Goal: Task Accomplishment & Management: Use online tool/utility

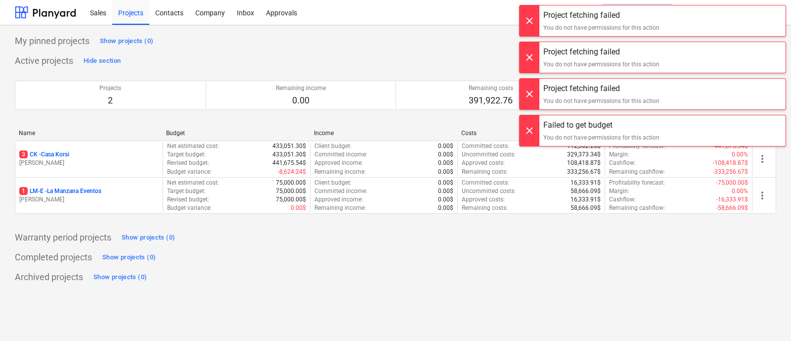
click at [527, 27] on div at bounding box center [529, 20] width 20 height 31
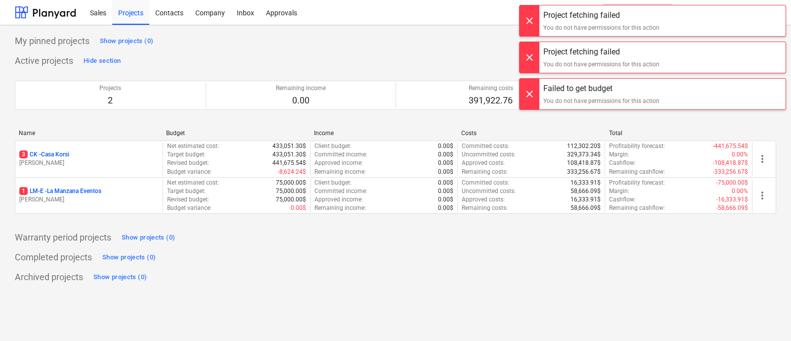
click at [530, 26] on div at bounding box center [529, 20] width 20 height 31
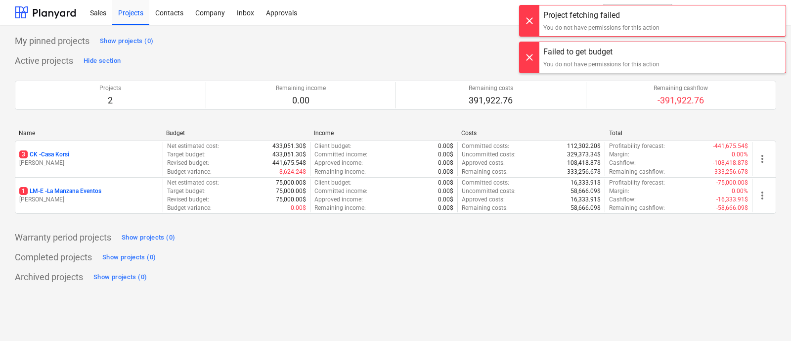
click at [532, 29] on div at bounding box center [529, 20] width 20 height 31
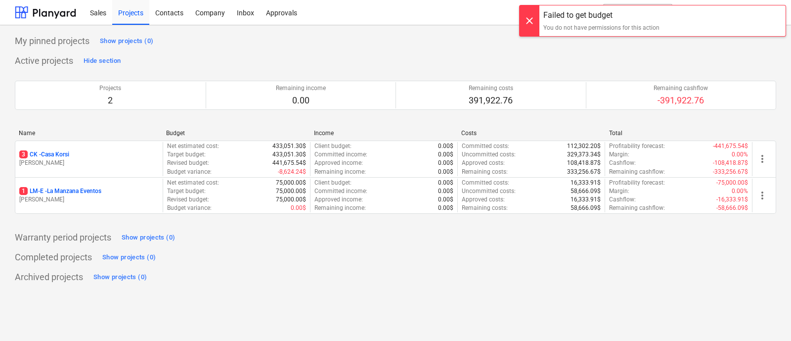
click at [532, 29] on div at bounding box center [529, 20] width 20 height 31
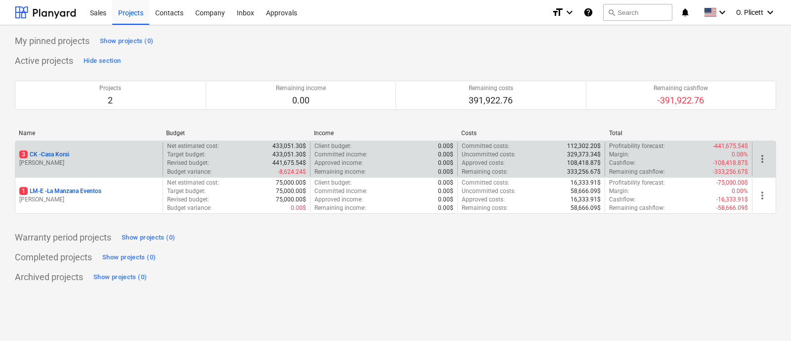
click at [79, 150] on div "3 CK - Casa Korsi" at bounding box center [88, 154] width 139 height 8
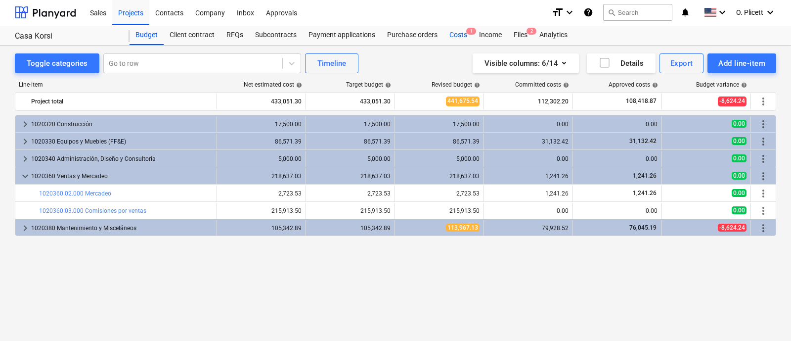
click at [468, 39] on div "Costs 1" at bounding box center [458, 35] width 30 height 20
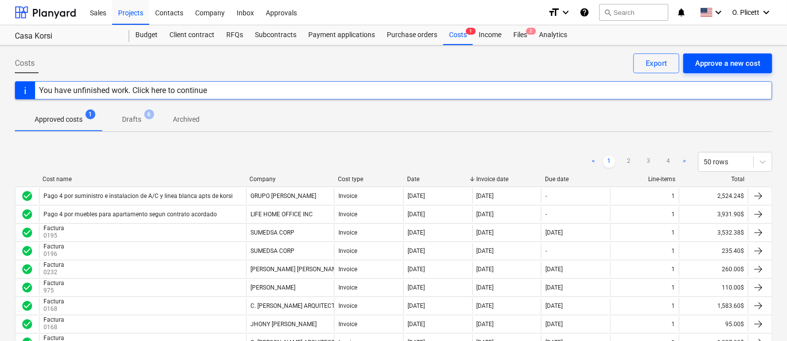
click at [724, 61] on div "Approve a new cost" at bounding box center [727, 63] width 65 height 13
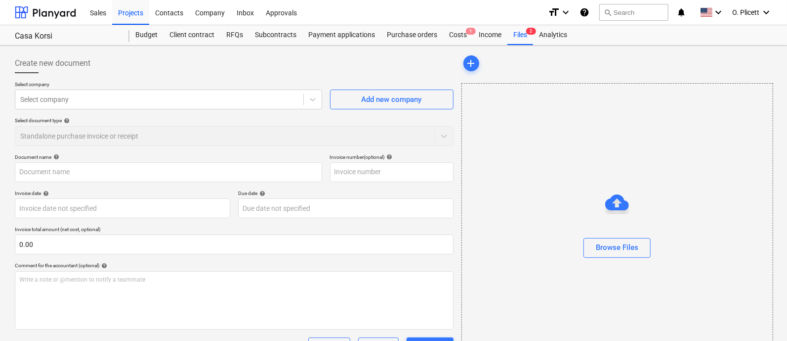
click at [150, 81] on p "Select company" at bounding box center [168, 85] width 307 height 8
click at [151, 100] on div at bounding box center [159, 99] width 278 height 10
click at [257, 104] on div "Select company" at bounding box center [159, 99] width 288 height 14
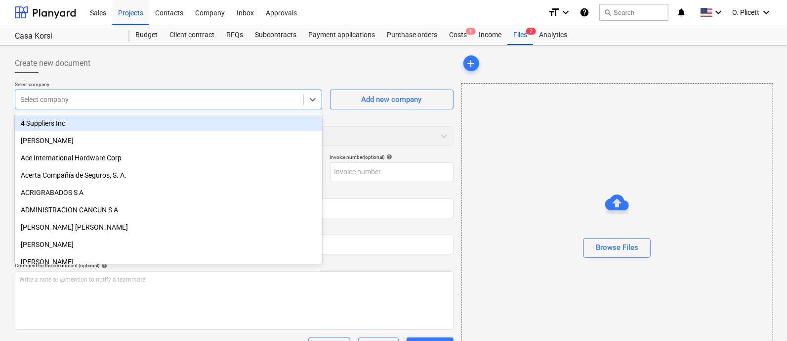
click at [257, 104] on div "Select company" at bounding box center [159, 99] width 288 height 14
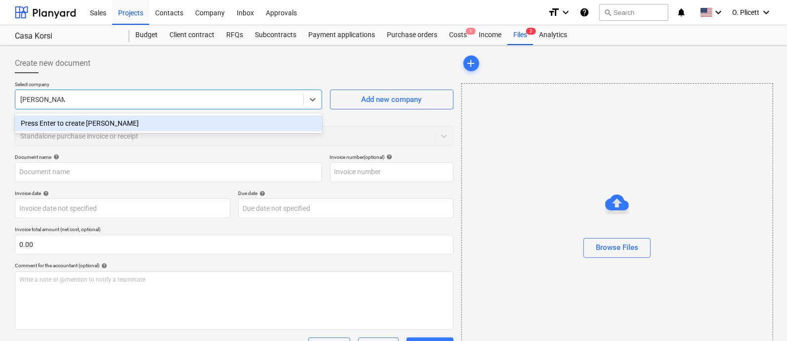
type input "[PERSON_NAME]"
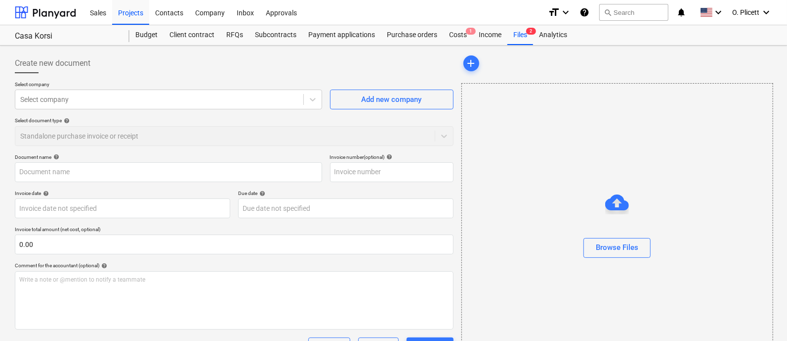
click at [360, 114] on div "Select company Select company Add new company Select document type help Standal…" at bounding box center [234, 117] width 439 height 73
click at [353, 107] on button "Add new company" at bounding box center [392, 99] width 124 height 20
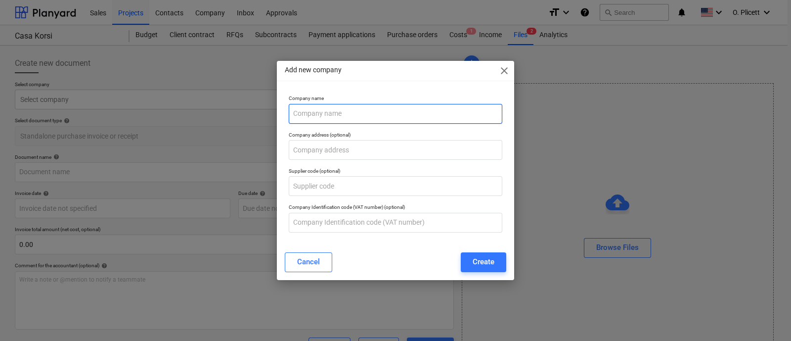
click at [351, 111] on input "text" at bounding box center [395, 114] width 213 height 20
type input "[PERSON_NAME]"
click at [482, 262] on div "Create" at bounding box center [483, 261] width 22 height 13
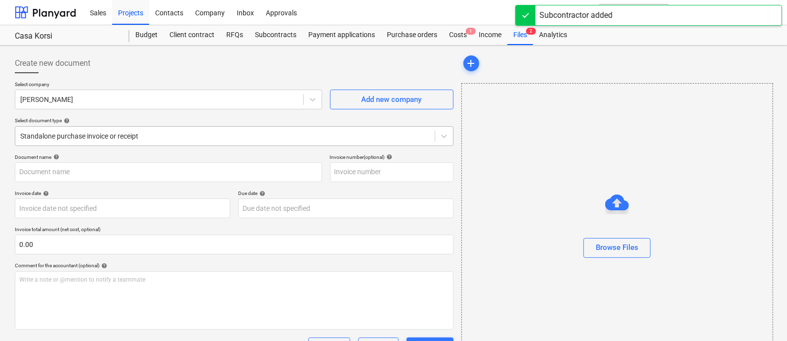
click at [186, 131] on div at bounding box center [225, 136] width 410 height 10
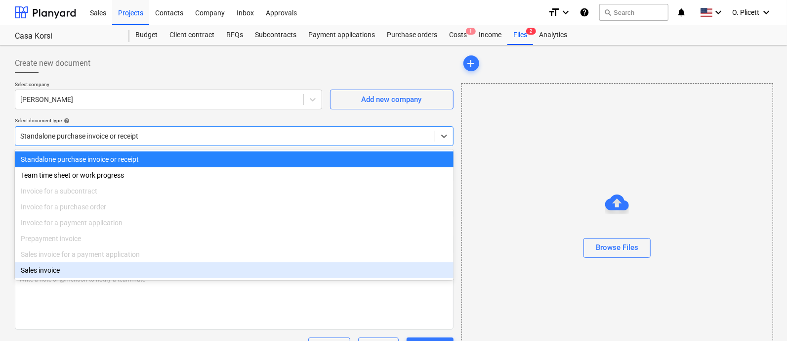
click at [78, 273] on div "Sales invoice" at bounding box center [234, 270] width 439 height 16
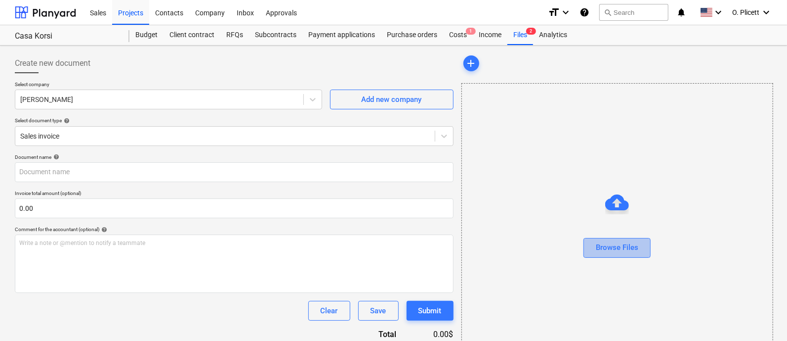
click at [599, 247] on div "Browse Files" at bounding box center [617, 247] width 43 height 13
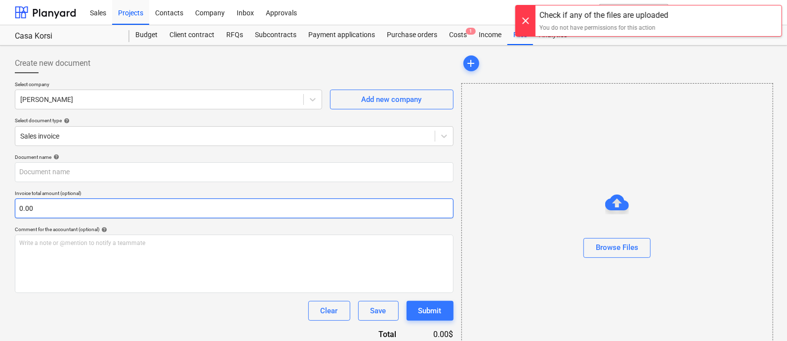
scroll to position [43, 0]
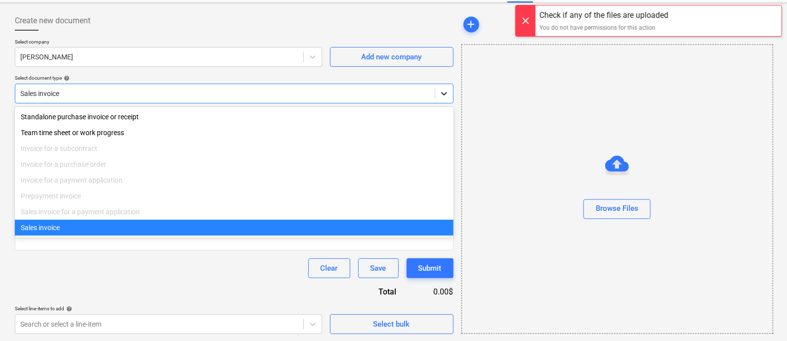
click at [446, 92] on icon at bounding box center [444, 93] width 6 height 3
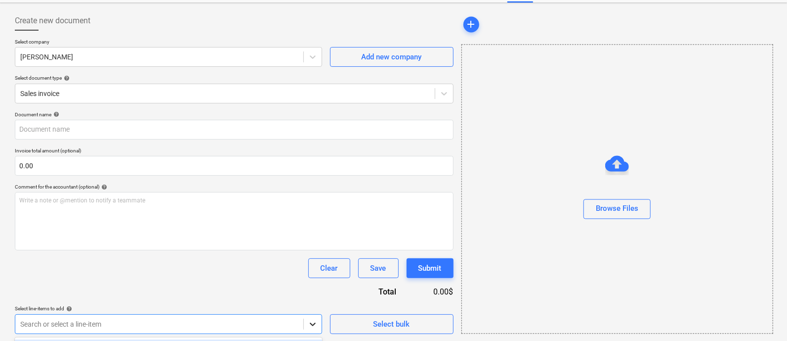
scroll to position [189, 0]
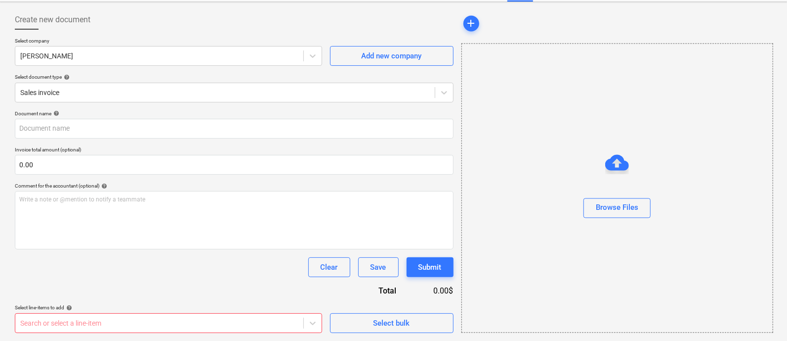
scroll to position [43, 0]
click at [382, 197] on html "Sales Projects Contacts Company Inbox Approvals format_size keyboard_arrow_down…" at bounding box center [393, 127] width 787 height 341
click at [320, 297] on body "Sales Projects Contacts Company Inbox Approvals format_size keyboard_arrow_down…" at bounding box center [393, 127] width 787 height 341
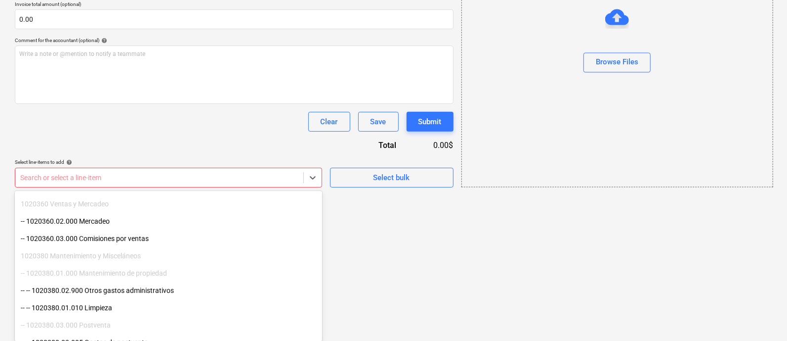
scroll to position [214, 0]
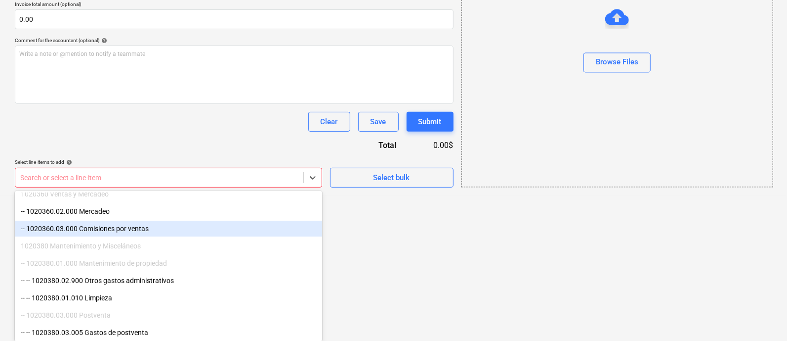
click at [110, 226] on div "-- 1020360.03.000 Comisiones por ventas" at bounding box center [168, 228] width 307 height 16
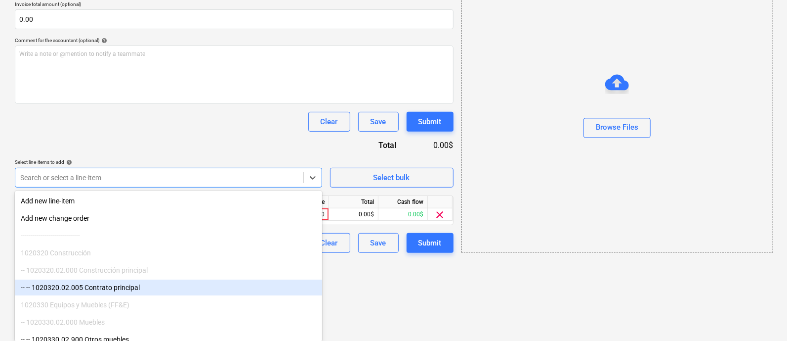
scroll to position [108, 0]
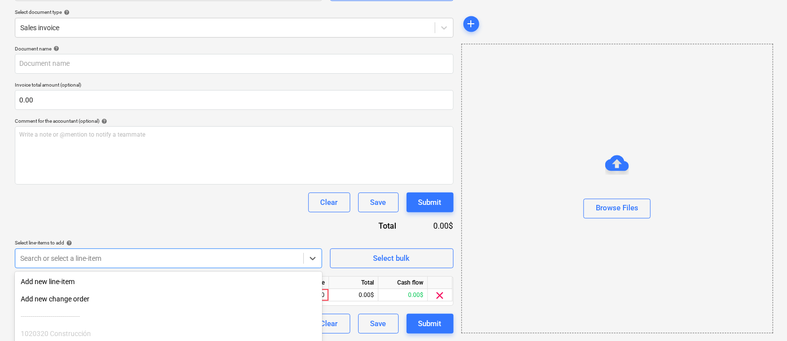
click at [393, 232] on html "Sales Projects Contacts Company Inbox Approvals format_size keyboard_arrow_down…" at bounding box center [393, 62] width 787 height 341
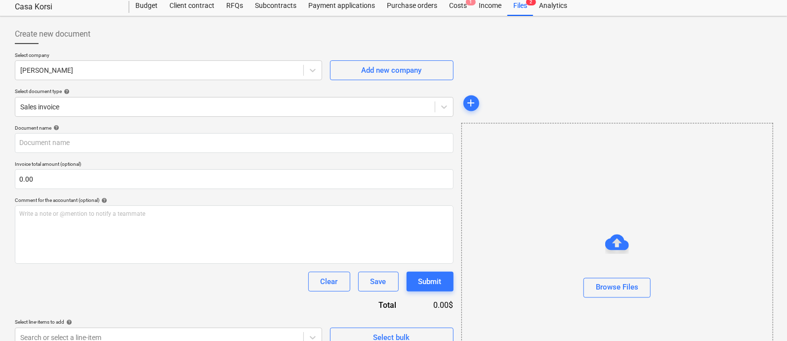
scroll to position [0, 0]
